Goal: Check status: Check status

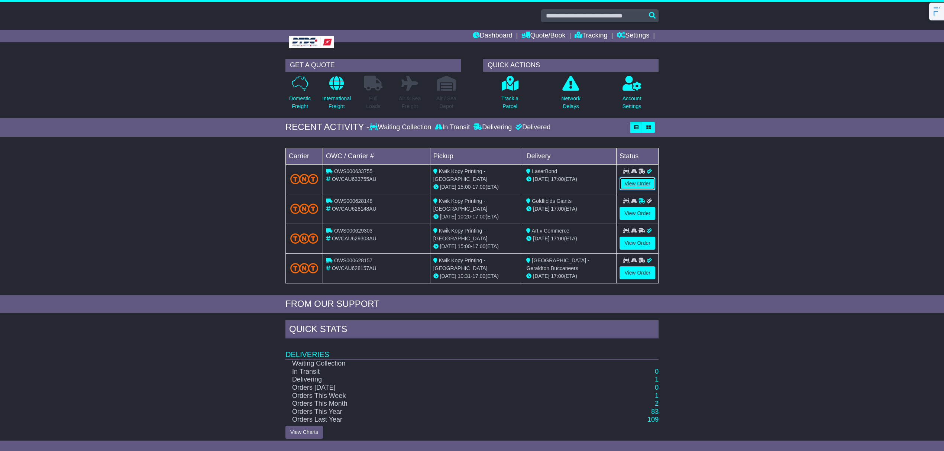
click at [630, 182] on link "View Order" at bounding box center [638, 183] width 36 height 13
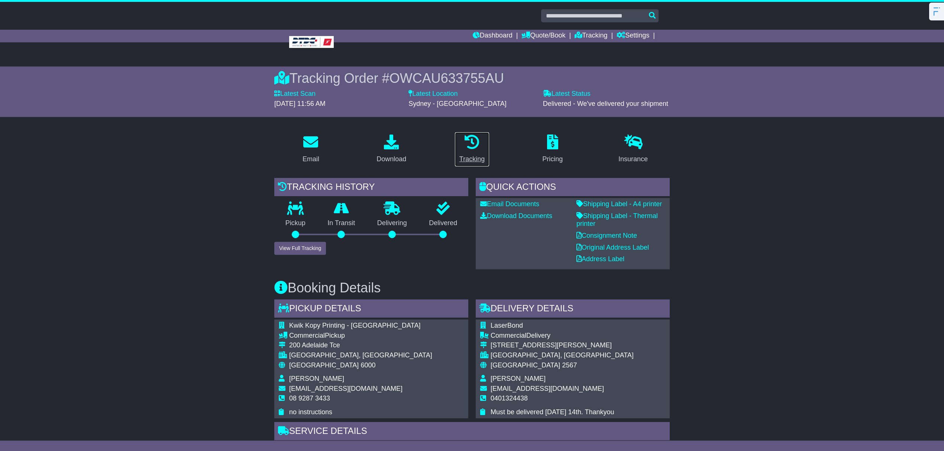
click at [474, 153] on link "Tracking" at bounding box center [472, 149] width 35 height 35
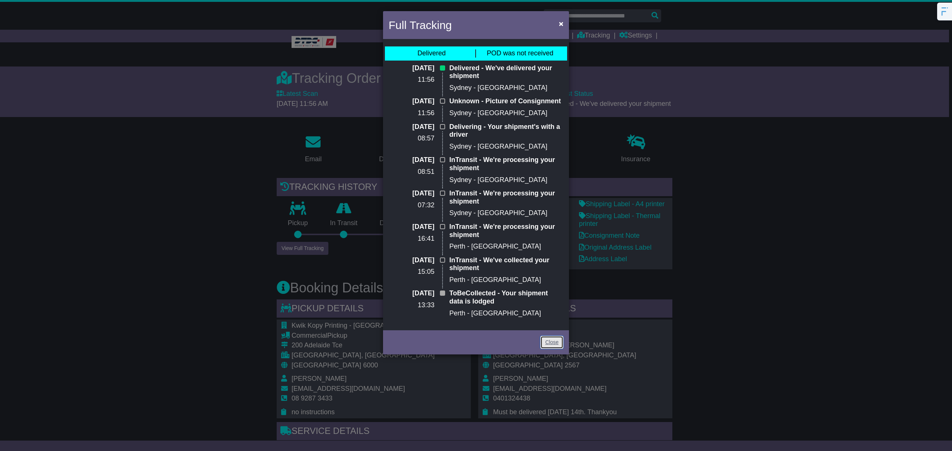
click at [551, 341] on link "Close" at bounding box center [551, 342] width 23 height 13
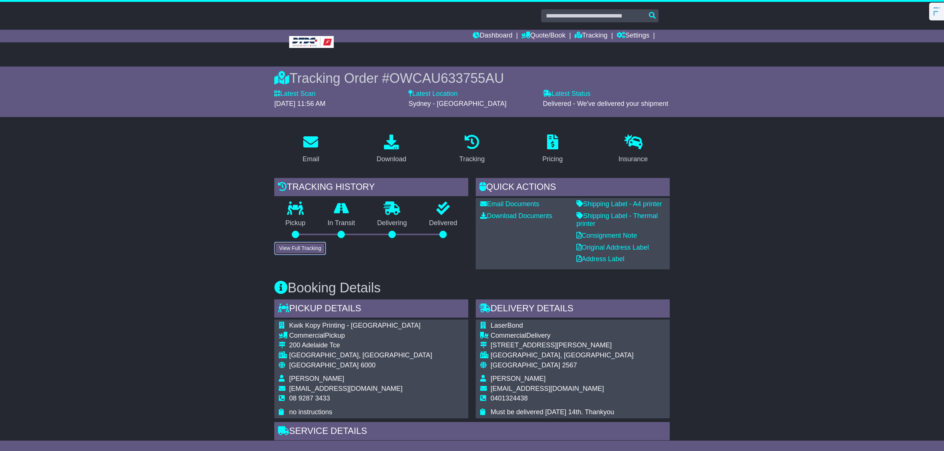
click at [307, 250] on button "View Full Tracking" at bounding box center [300, 248] width 52 height 13
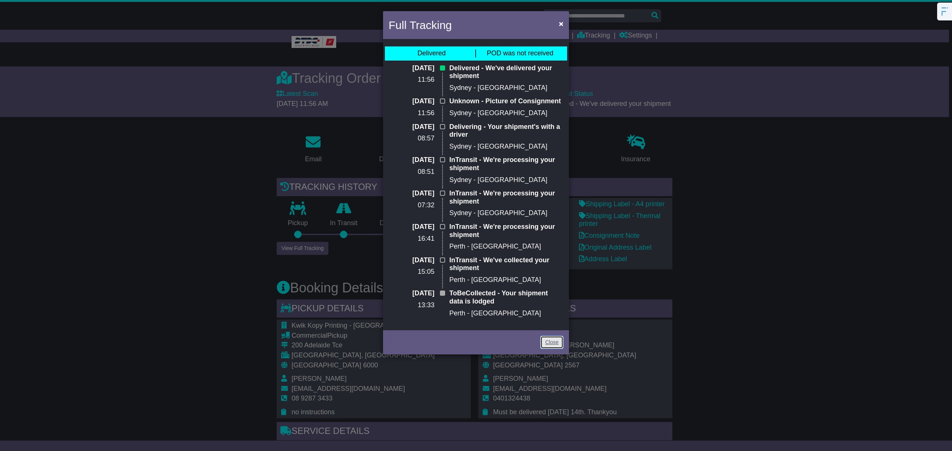
click at [548, 339] on link "Close" at bounding box center [551, 342] width 23 height 13
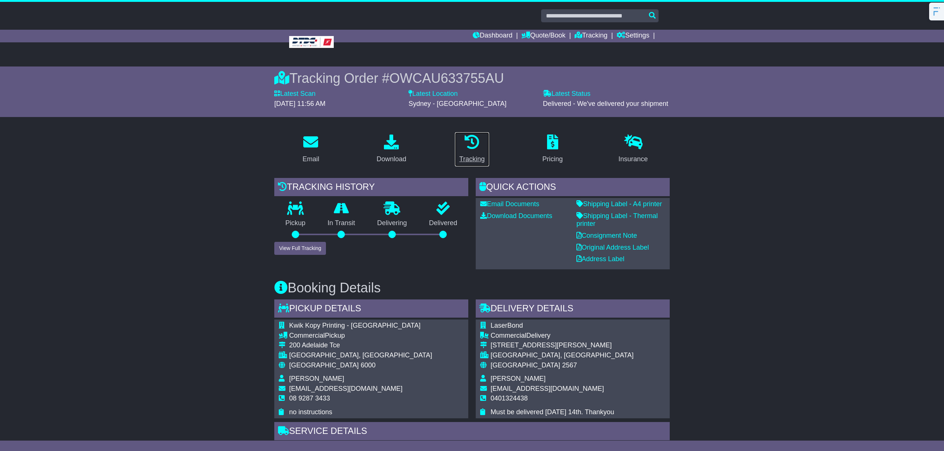
click at [469, 148] on icon at bounding box center [472, 142] width 15 height 15
